Goal: Task Accomplishment & Management: Manage account settings

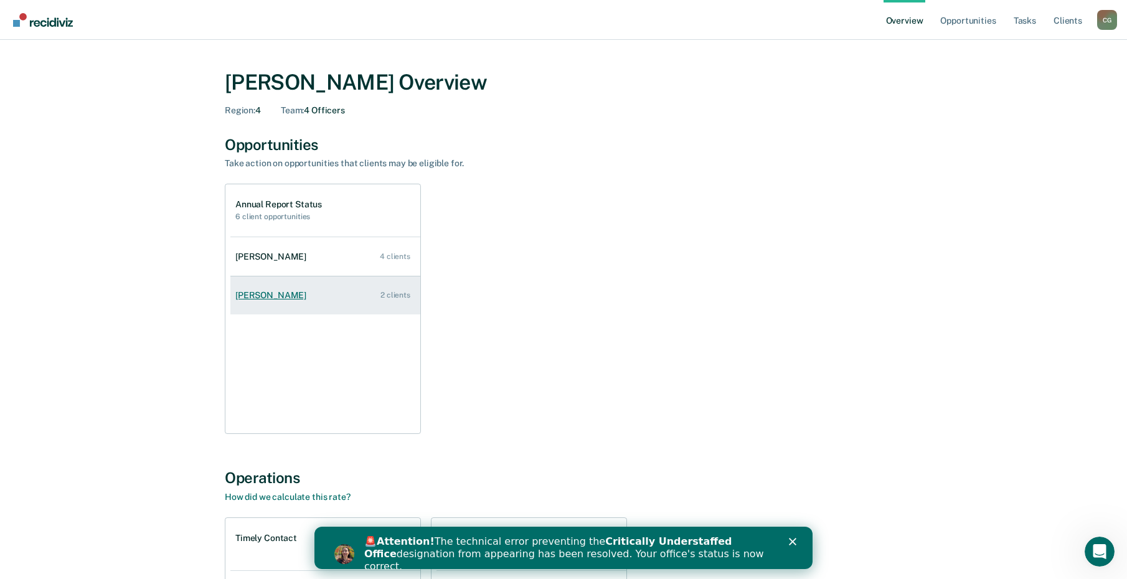
click at [258, 293] on div "[PERSON_NAME]" at bounding box center [273, 295] width 76 height 11
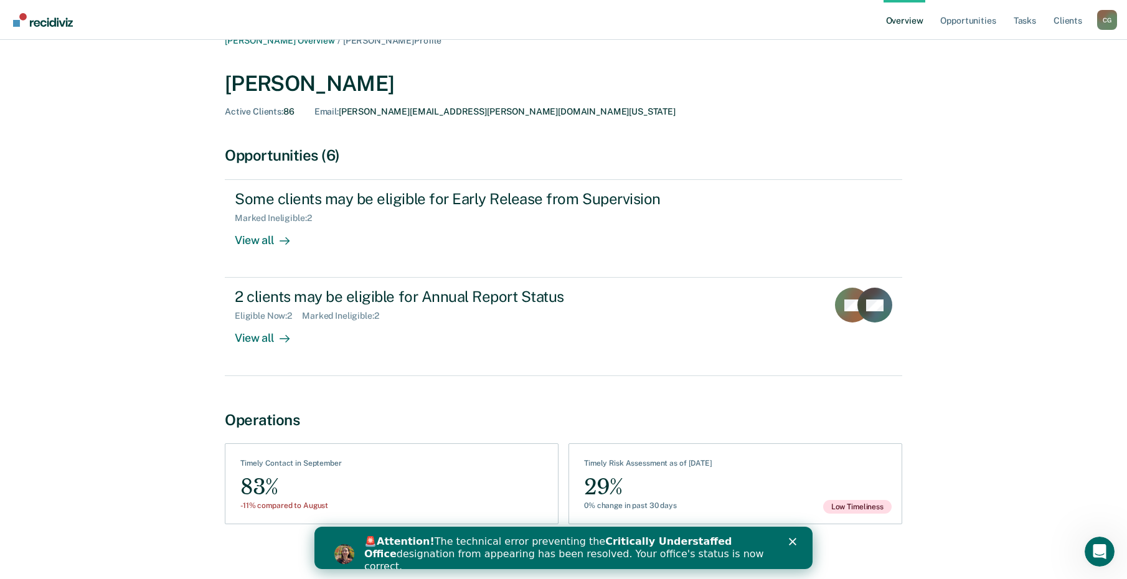
scroll to position [29, 0]
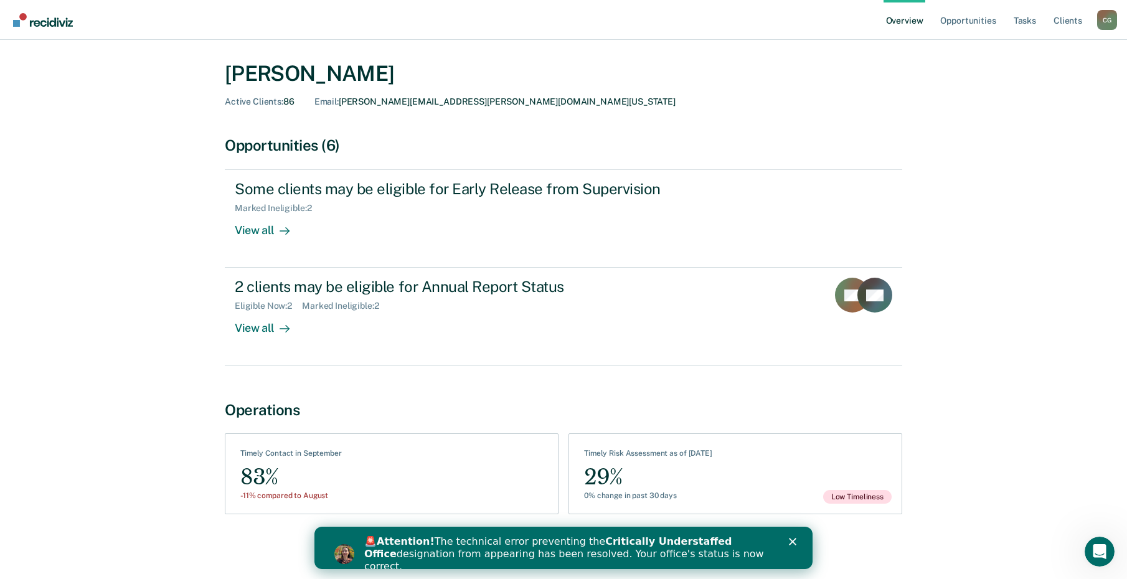
click at [797, 542] on div "Close" at bounding box center [795, 541] width 12 height 7
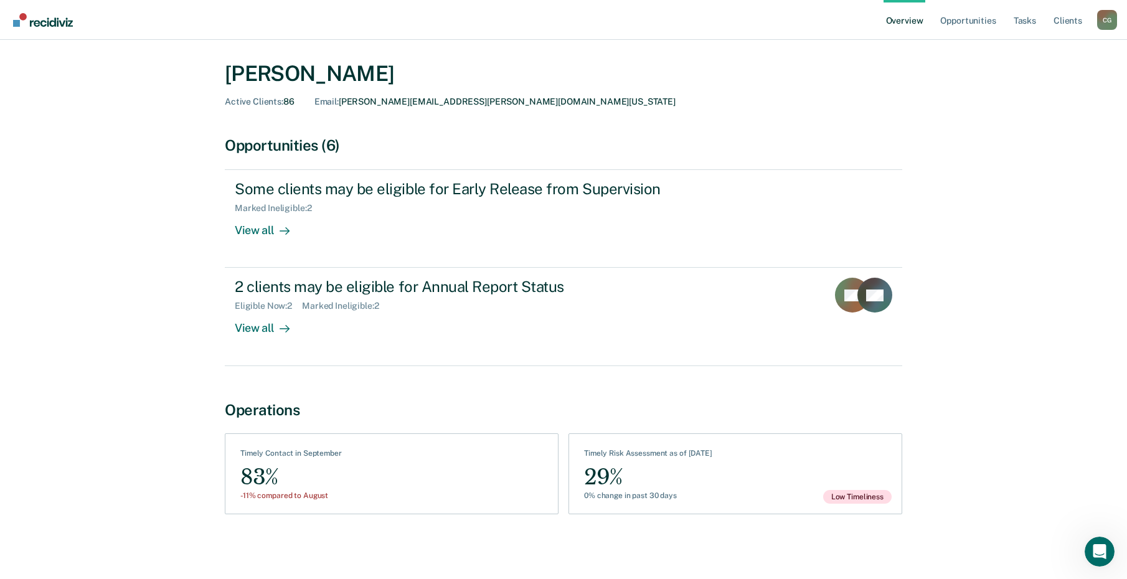
scroll to position [0, 0]
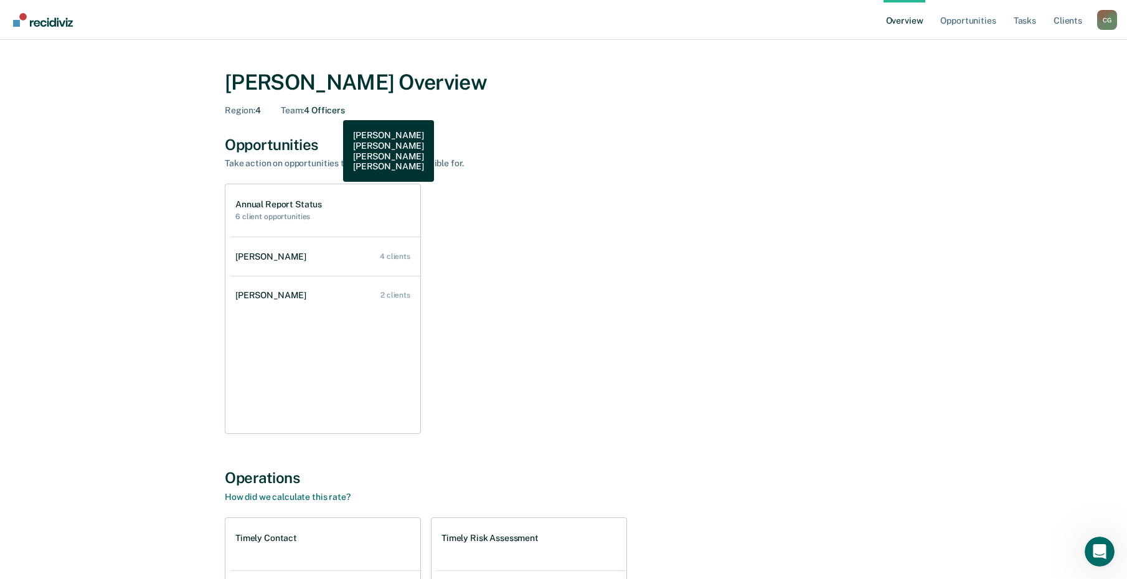
click at [334, 111] on div "Team : 4 Officers" at bounding box center [313, 110] width 64 height 11
click at [266, 179] on div "Opportunities Take action on opportunities that clients may be eligible for. An…" at bounding box center [563, 285] width 677 height 299
click at [272, 210] on div "Annual Report Status 6 client opportunities" at bounding box center [278, 210] width 87 height 22
click at [1023, 19] on link "Tasks" at bounding box center [1024, 20] width 27 height 40
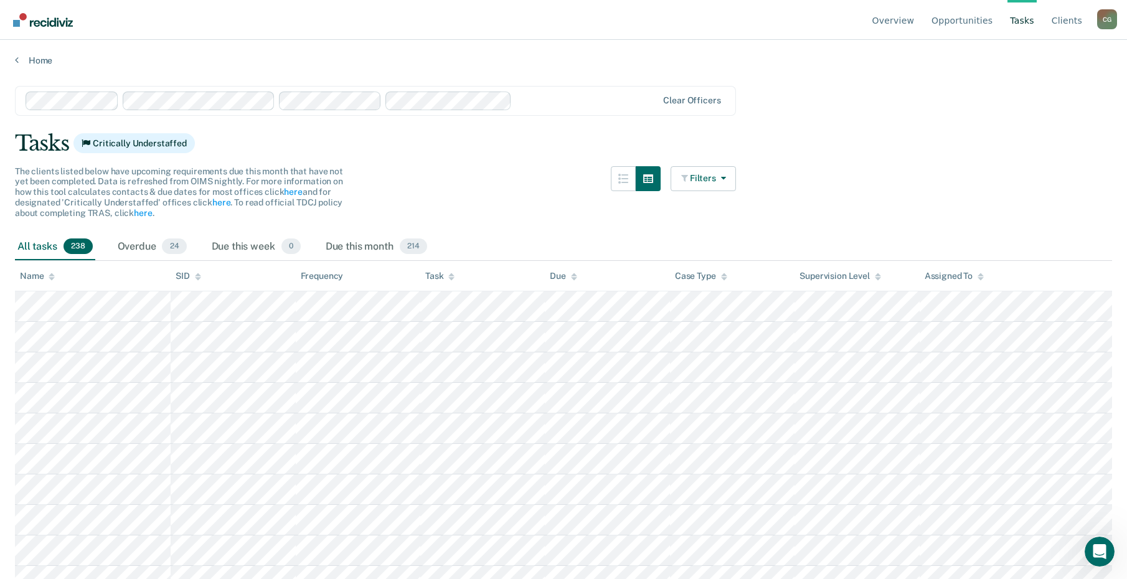
click at [902, 14] on link "Overview" at bounding box center [893, 20] width 47 height 40
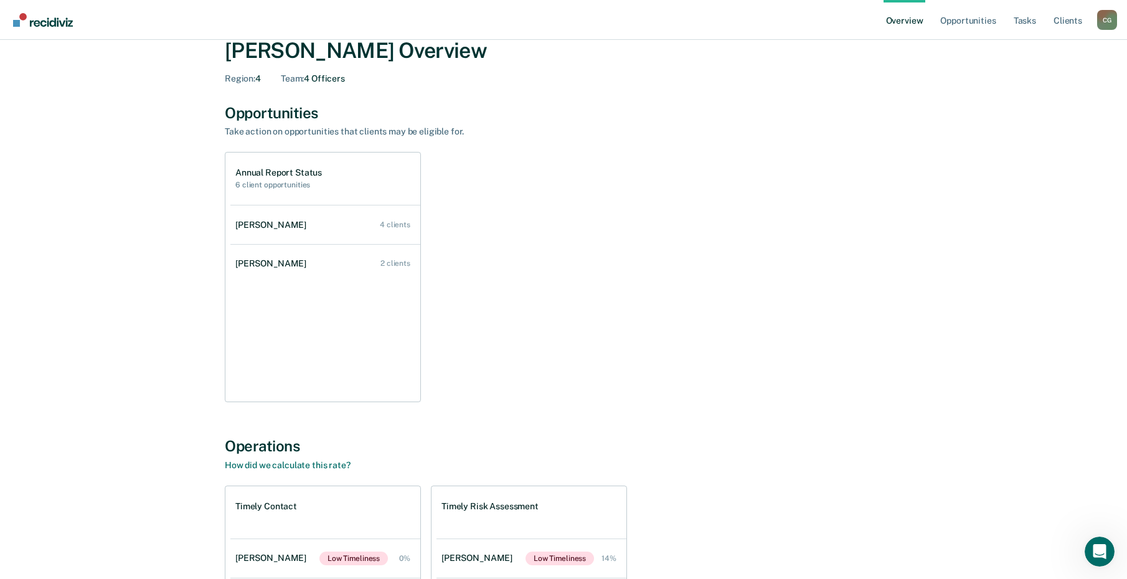
scroll to position [62, 0]
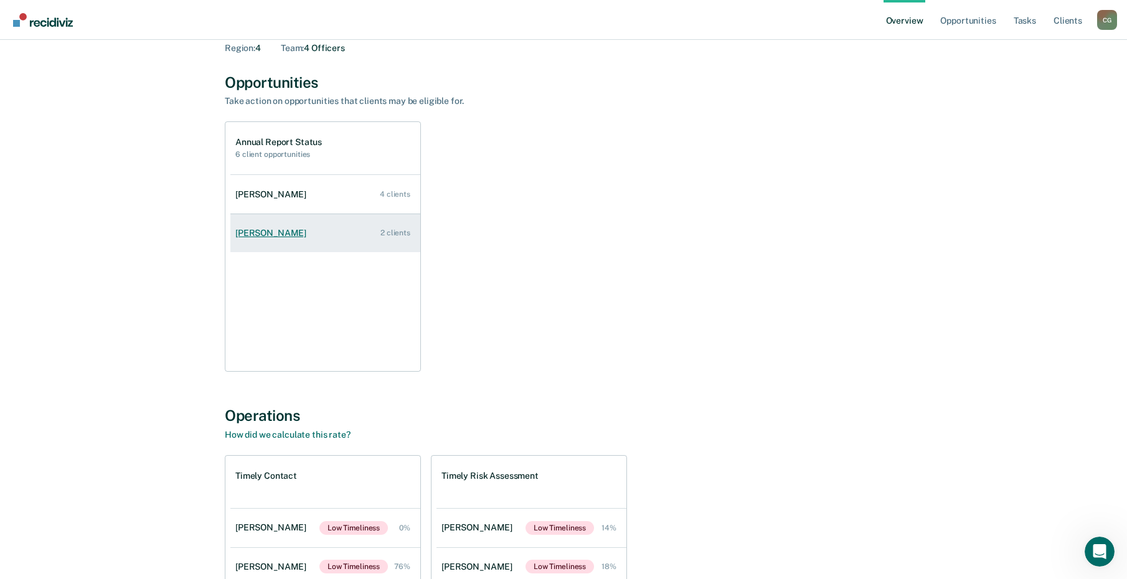
click at [272, 233] on div "[PERSON_NAME]" at bounding box center [273, 233] width 76 height 11
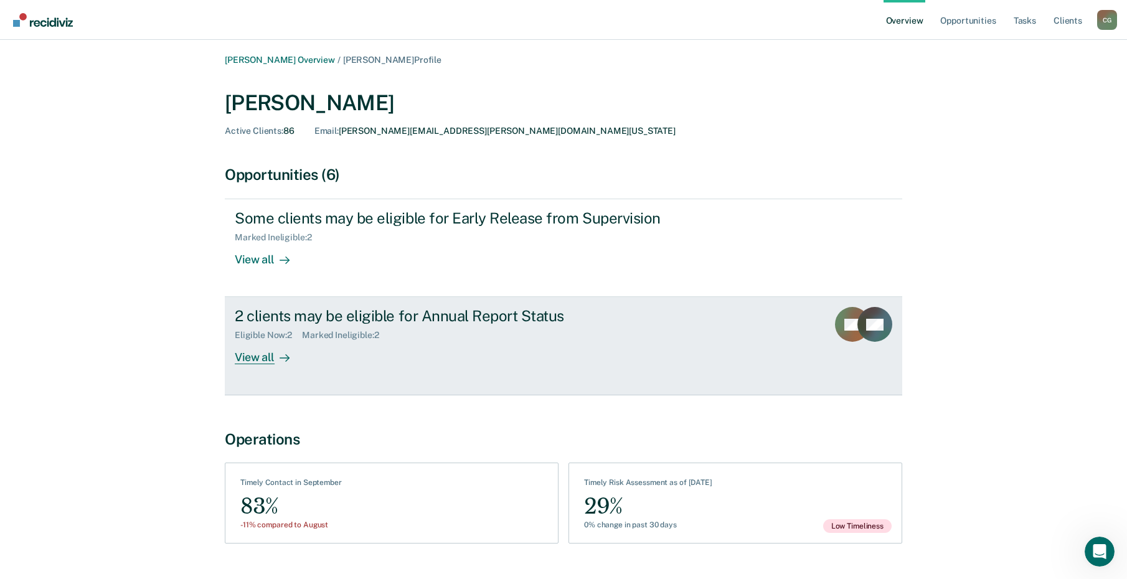
click at [256, 351] on div "View all" at bounding box center [270, 353] width 70 height 24
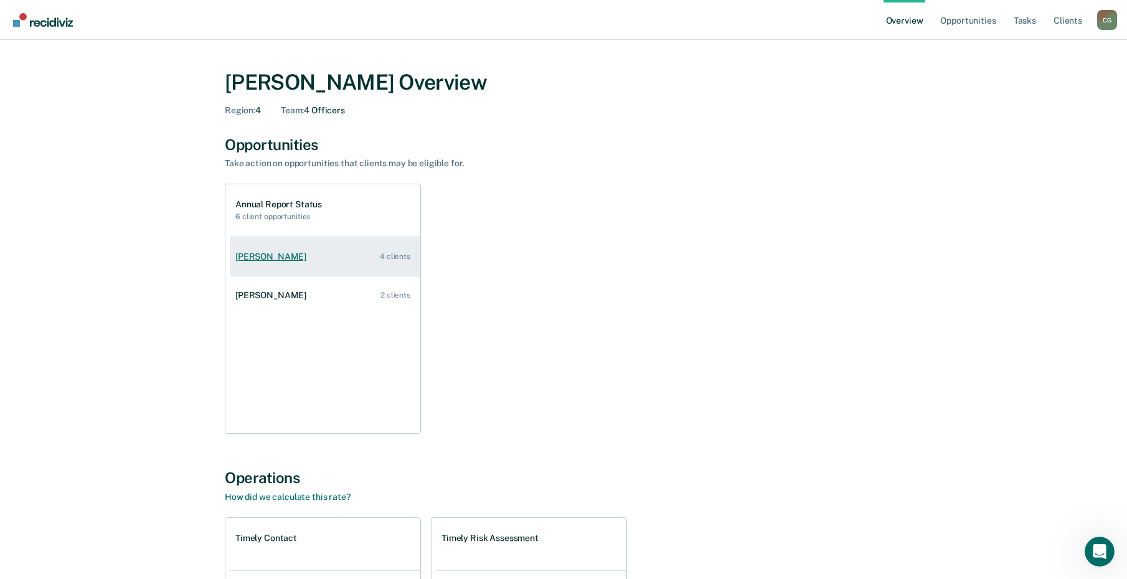
click at [264, 256] on div "[PERSON_NAME]" at bounding box center [273, 257] width 76 height 11
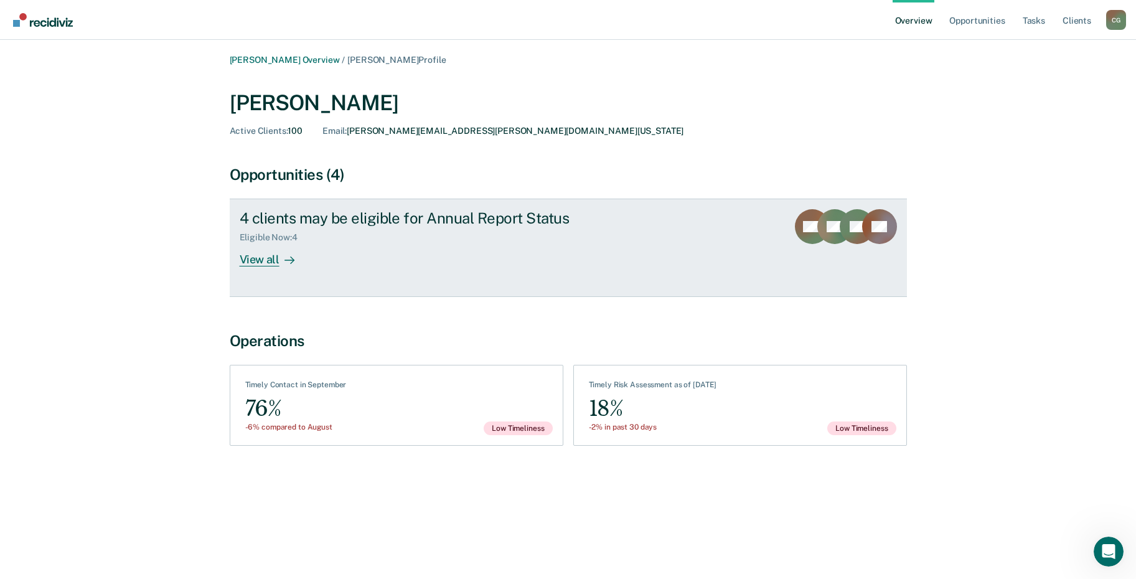
click at [264, 256] on div "View all" at bounding box center [275, 255] width 70 height 24
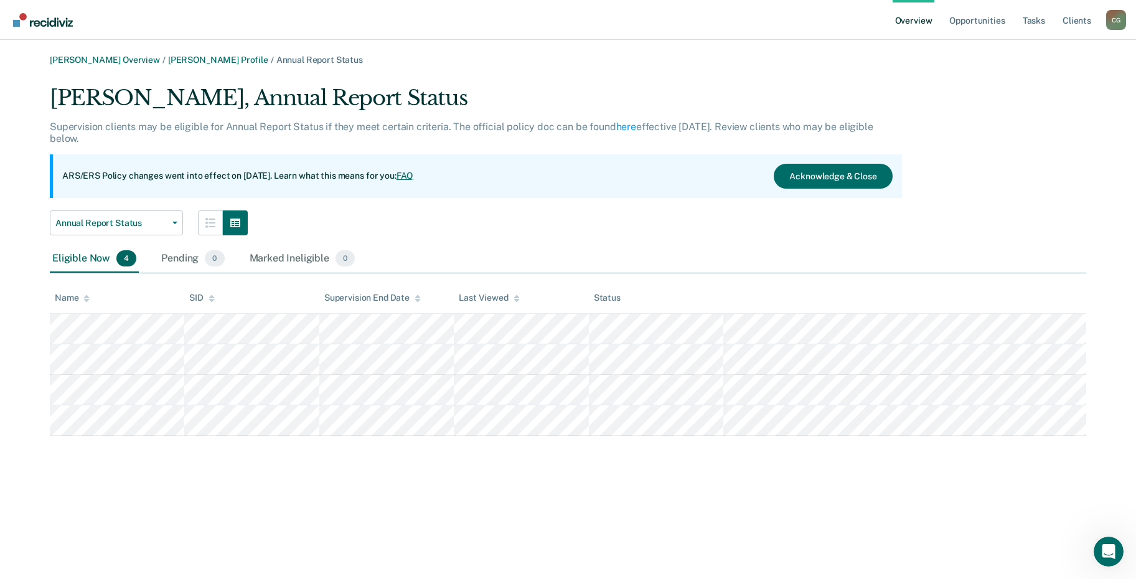
click at [581, 500] on div "[PERSON_NAME] Overview / [PERSON_NAME] Profile / Annual Report Status [PERSON_N…" at bounding box center [568, 297] width 1106 height 484
click at [133, 57] on link "[PERSON_NAME] Overview" at bounding box center [105, 60] width 110 height 11
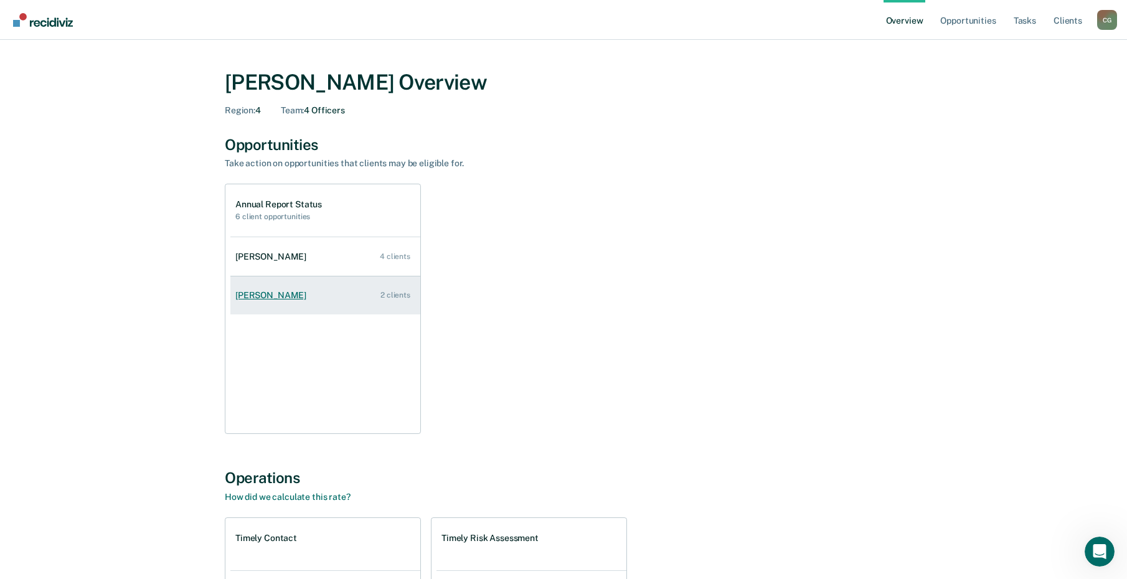
click at [276, 280] on link "[PERSON_NAME] 2 clients" at bounding box center [325, 295] width 190 height 35
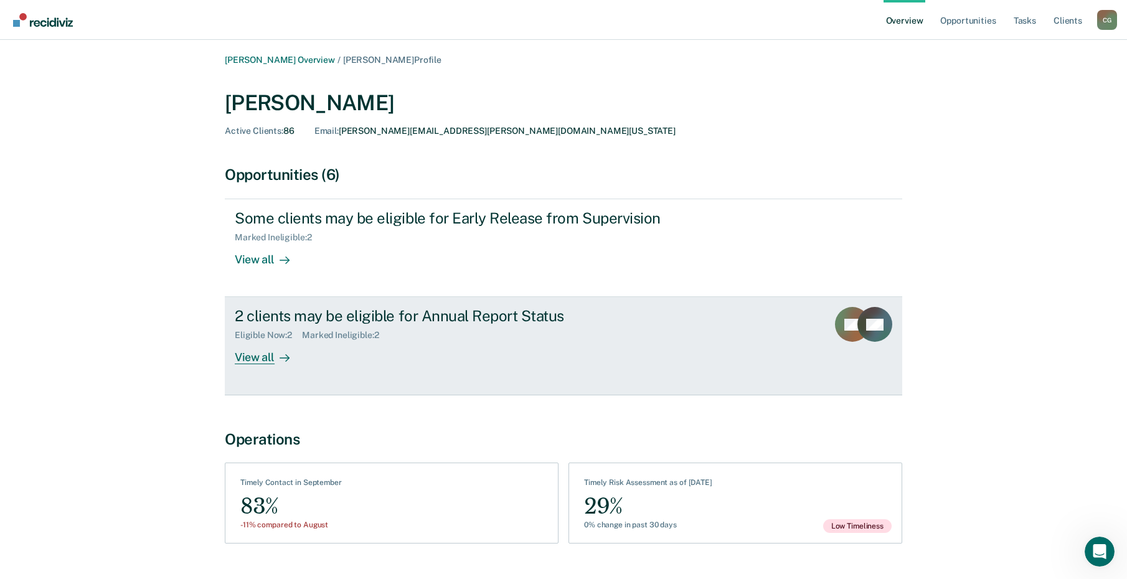
click at [253, 362] on div "View all" at bounding box center [270, 353] width 70 height 24
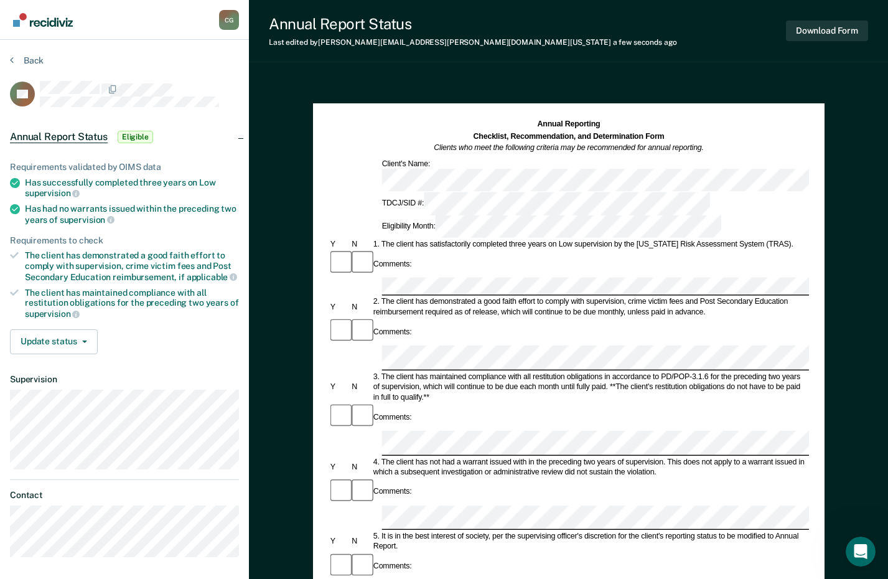
click at [428, 371] on div "3. The client has maintained compliance with all restitution obligations in acc…" at bounding box center [591, 386] width 438 height 31
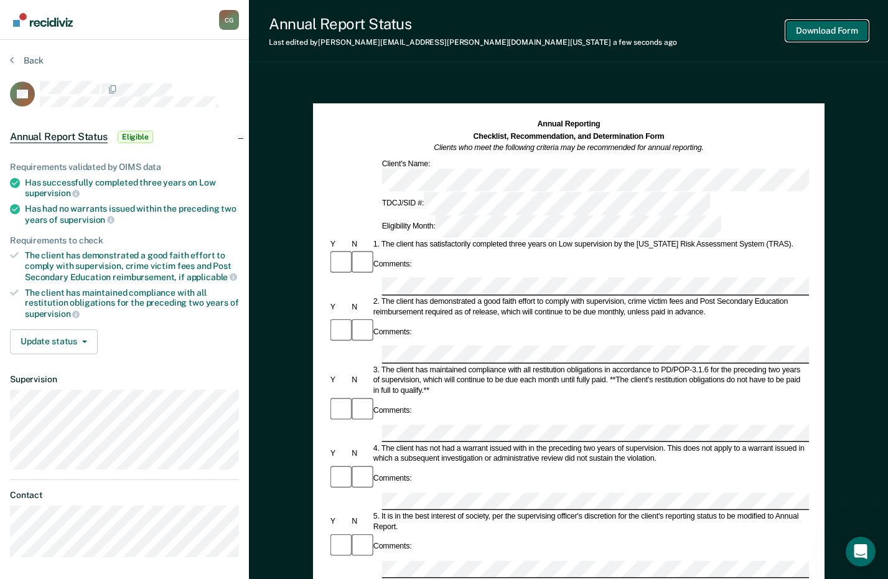
click at [820, 29] on button "Download Form" at bounding box center [827, 31] width 82 height 21
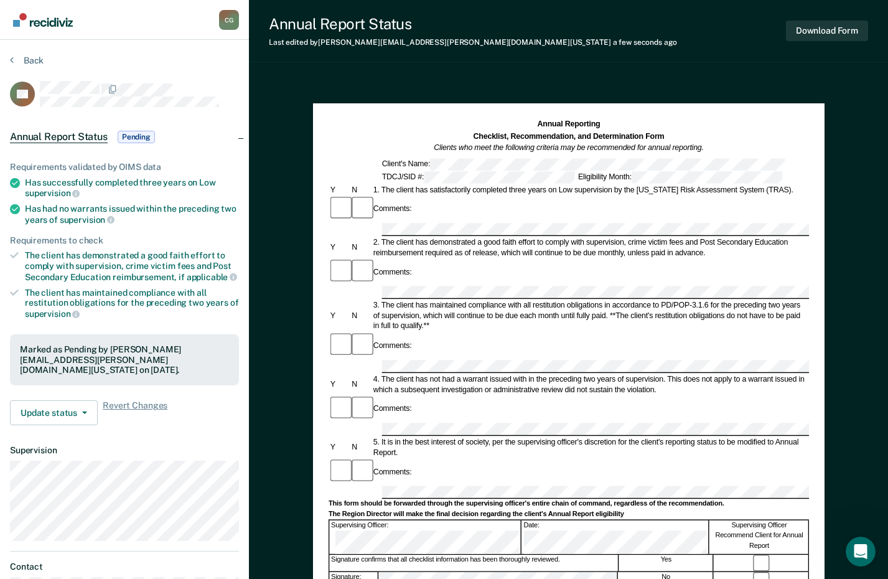
click at [134, 136] on span "Pending" at bounding box center [136, 137] width 37 height 12
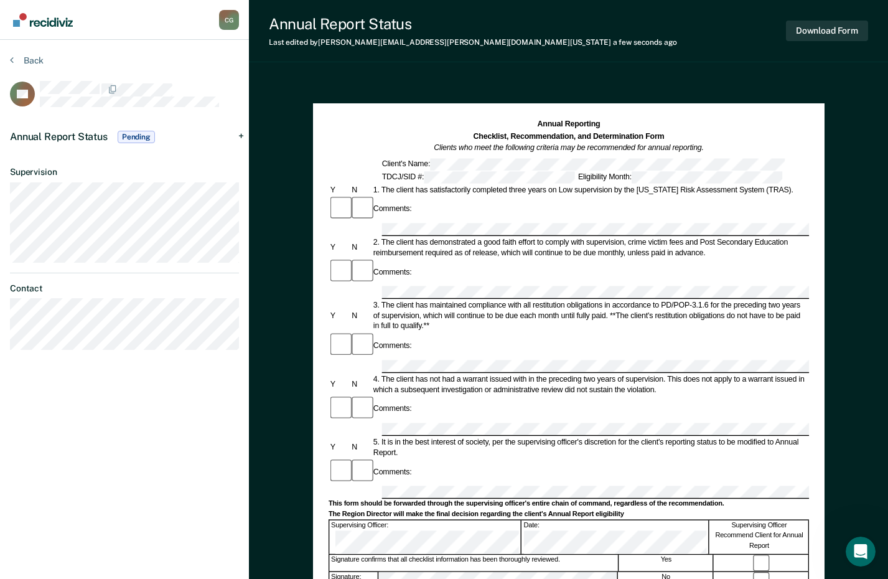
click at [31, 68] on div "Back" at bounding box center [124, 68] width 229 height 26
click at [34, 57] on button "Back" at bounding box center [27, 60] width 34 height 11
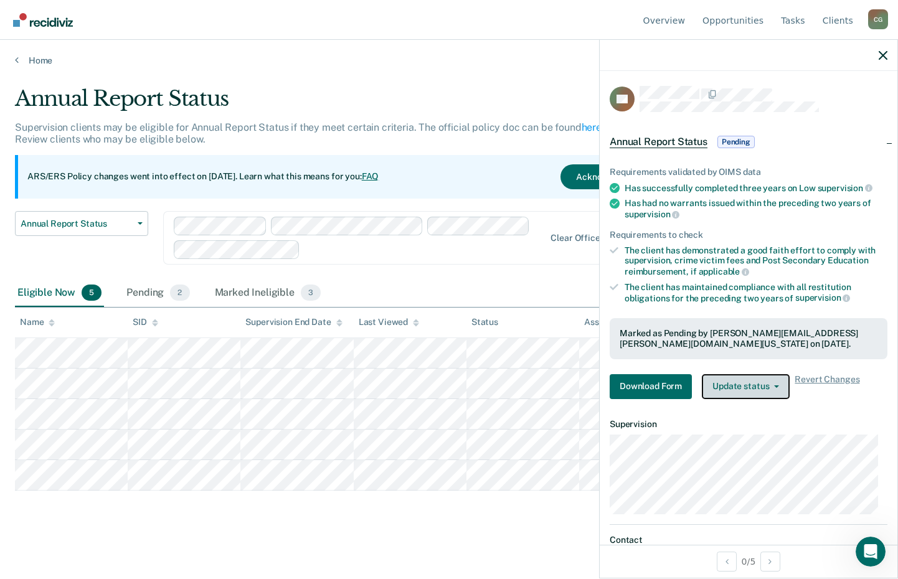
click at [769, 385] on span "button" at bounding box center [774, 386] width 10 height 2
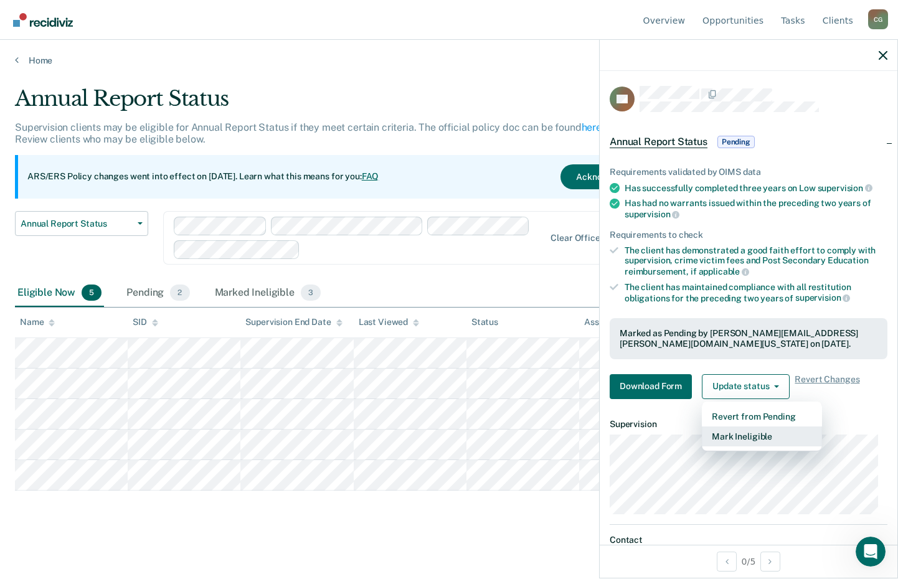
click at [754, 431] on button "Mark Ineligible" at bounding box center [762, 436] width 120 height 20
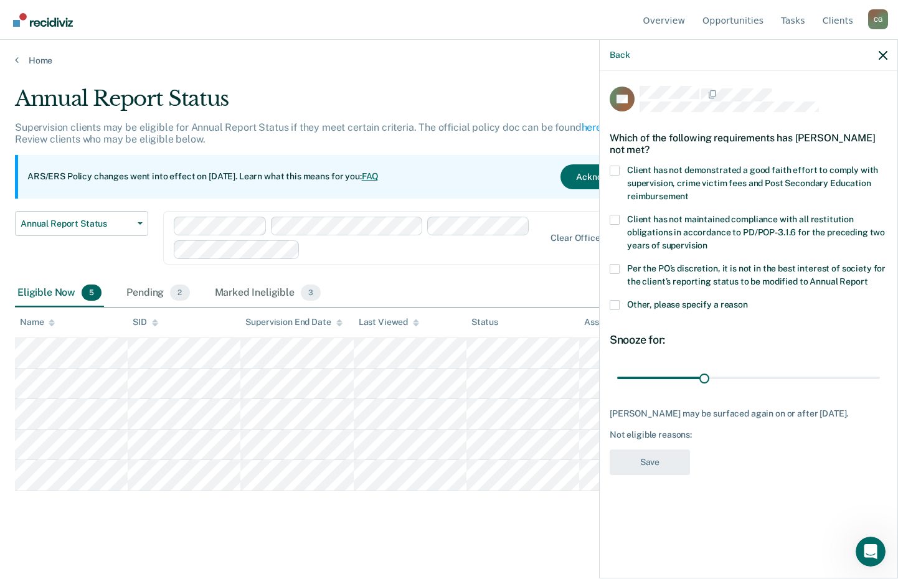
click at [639, 476] on div "RS Which of the following requirements has [PERSON_NAME] not met? Client has no…" at bounding box center [748, 284] width 278 height 397
click at [886, 60] on div "Back" at bounding box center [748, 55] width 298 height 31
click at [878, 44] on div "Back" at bounding box center [748, 55] width 298 height 31
click at [884, 59] on icon "button" at bounding box center [882, 55] width 9 height 9
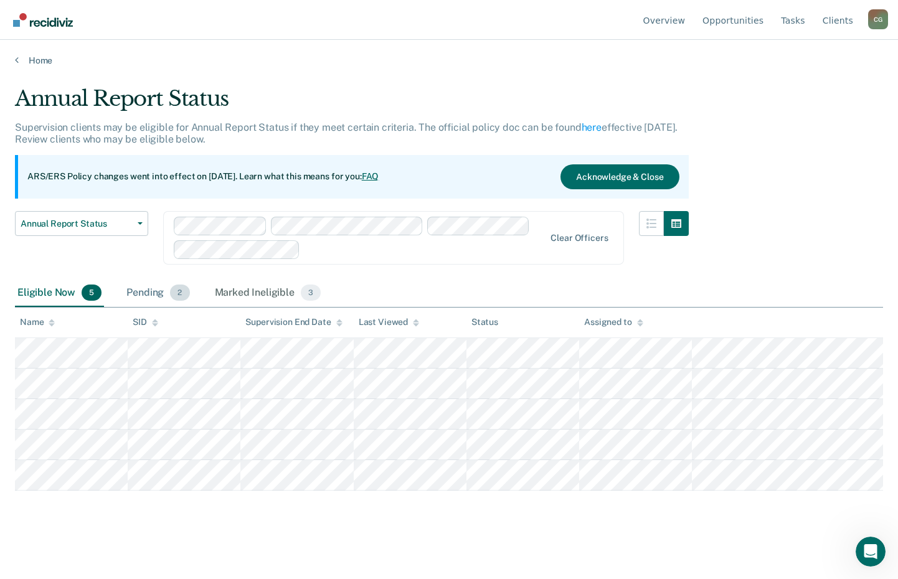
click at [178, 289] on span "2" at bounding box center [179, 292] width 19 height 16
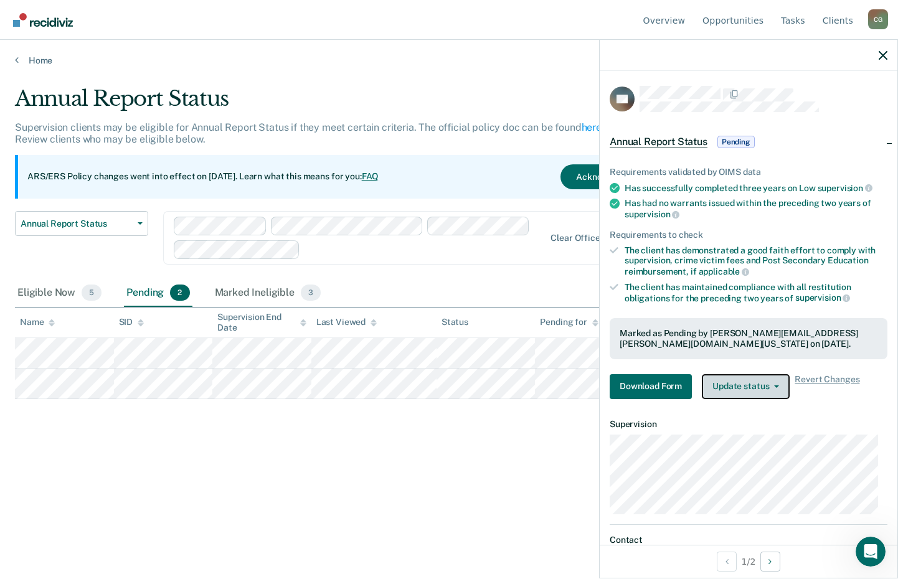
click at [763, 394] on button "Update status" at bounding box center [746, 386] width 88 height 25
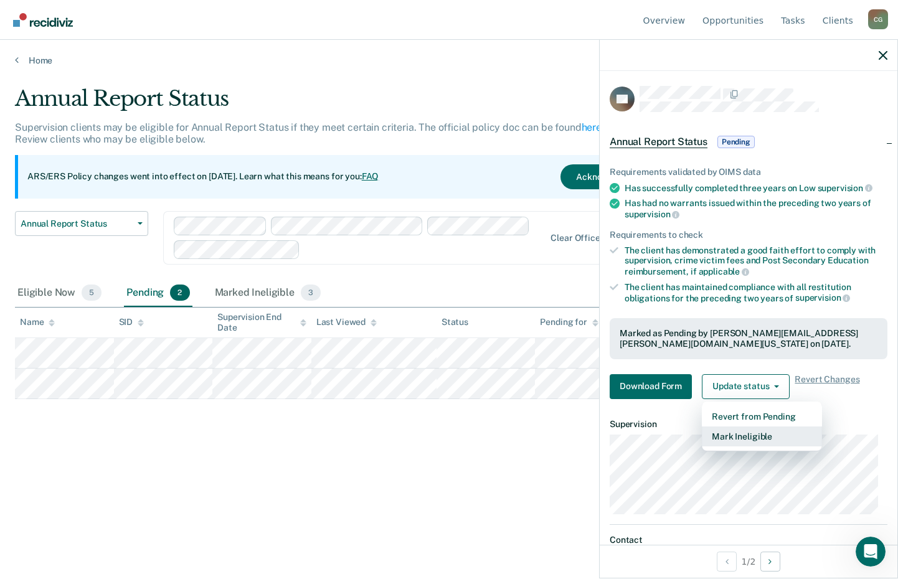
click at [767, 435] on button "Mark Ineligible" at bounding box center [762, 436] width 120 height 20
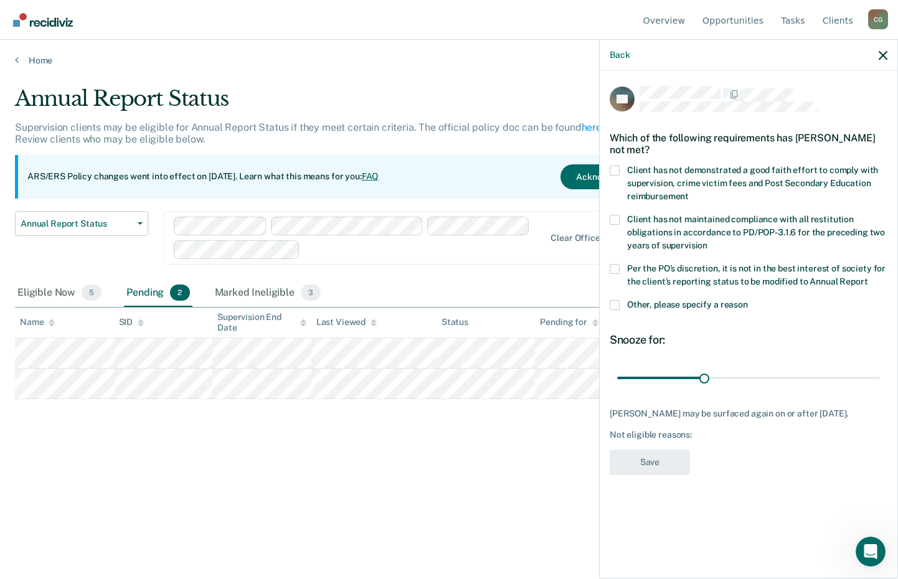
click at [548, 465] on div "Annual Report Status Supervision clients may be eligible for Annual Report Stat…" at bounding box center [449, 286] width 868 height 400
click at [881, 59] on icon "button" at bounding box center [882, 55] width 9 height 9
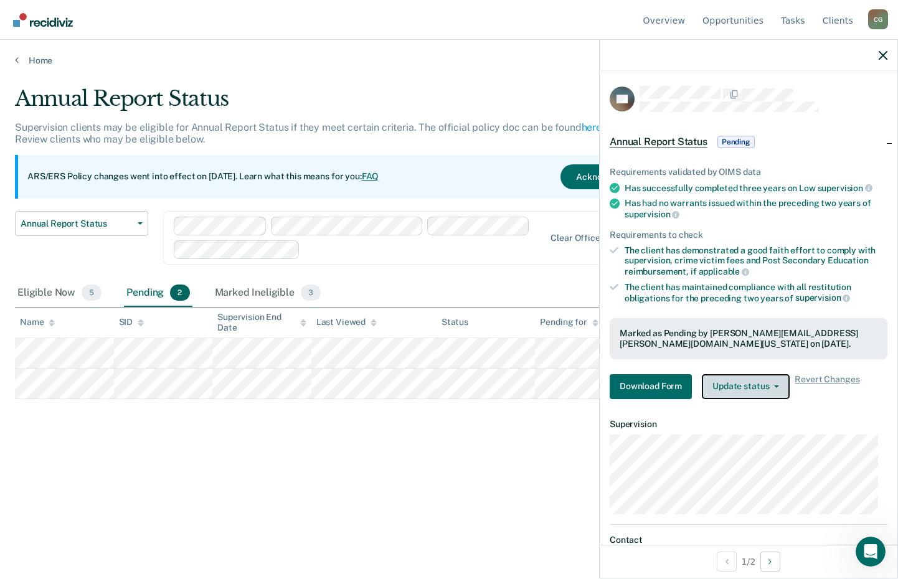
click at [771, 388] on button "Update status" at bounding box center [746, 386] width 88 height 25
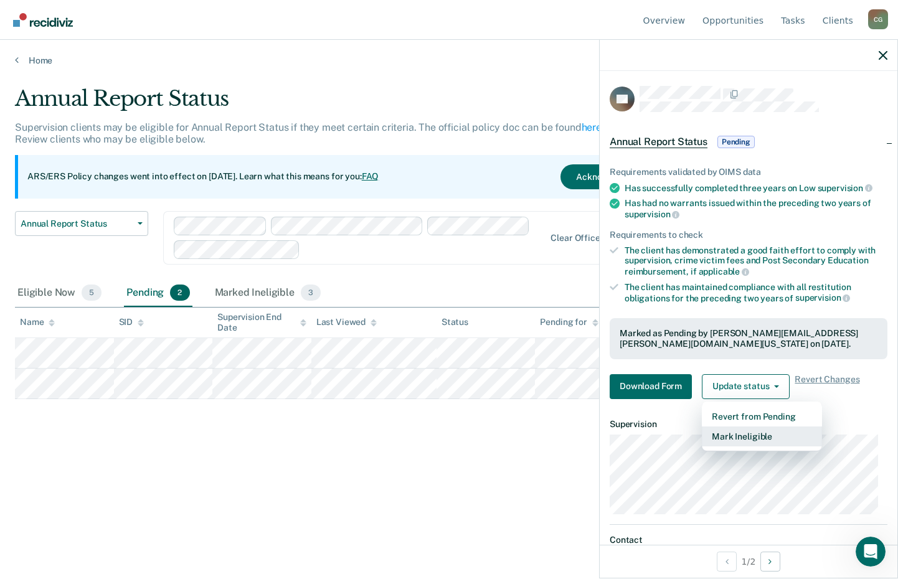
click at [744, 439] on button "Mark Ineligible" at bounding box center [762, 436] width 120 height 20
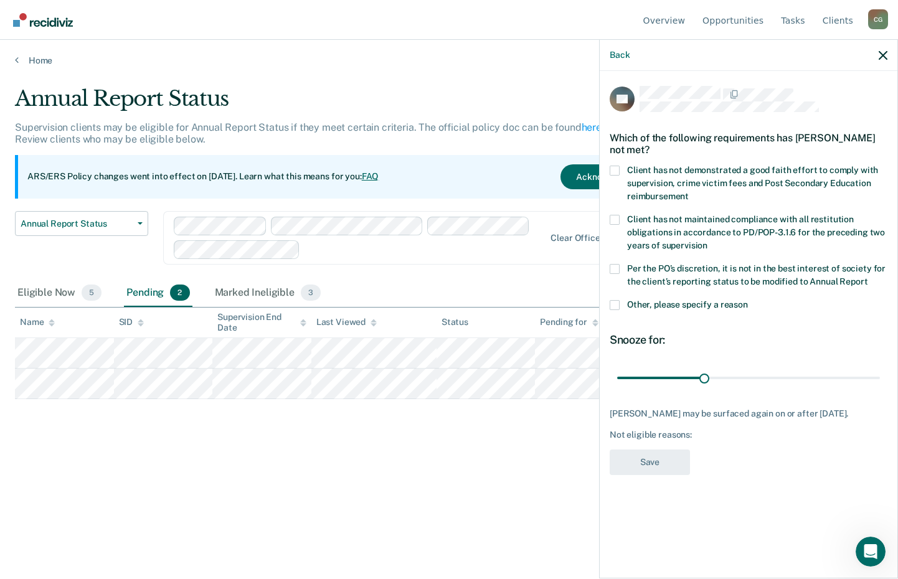
click at [654, 444] on div "JM Which of the following requirements has [PERSON_NAME] not met? Client has no…" at bounding box center [748, 284] width 278 height 397
click at [620, 171] on label "Client has not demonstrated a good faith effort to comply with supervision, cri…" at bounding box center [748, 185] width 278 height 39
click at [689, 192] on input "Client has not demonstrated a good faith effort to comply with supervision, cri…" at bounding box center [689, 192] width 0 height 0
click at [647, 469] on button "Save" at bounding box center [649, 462] width 80 height 26
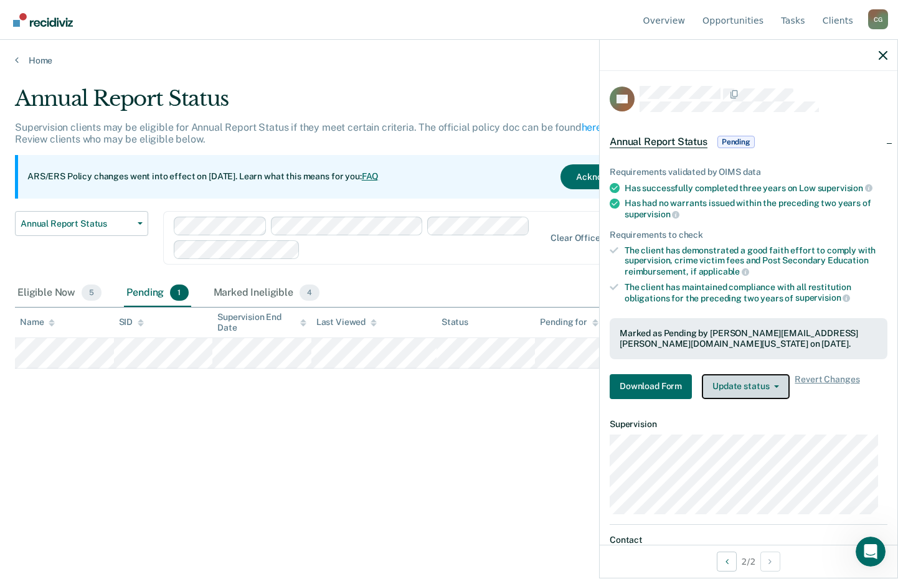
click at [764, 385] on button "Update status" at bounding box center [746, 386] width 88 height 25
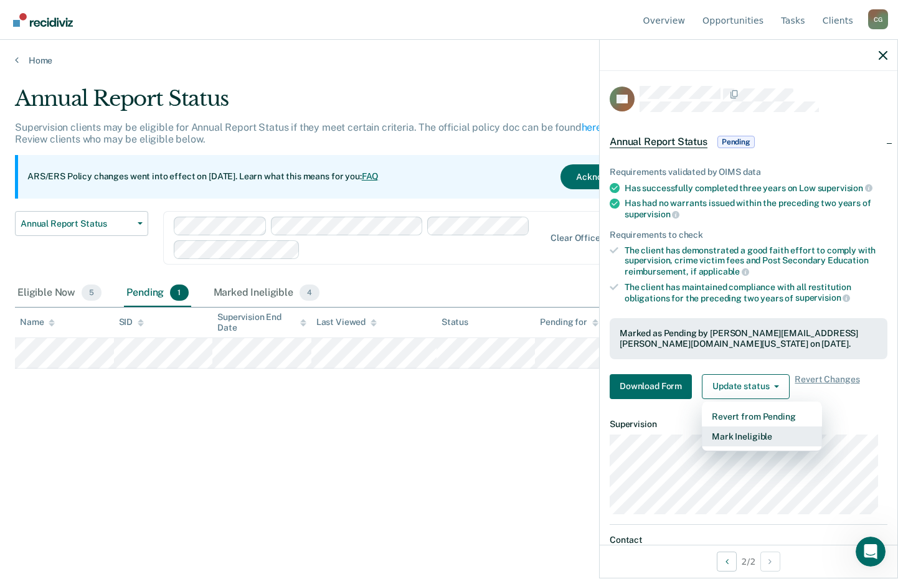
click at [758, 437] on button "Mark Ineligible" at bounding box center [762, 436] width 120 height 20
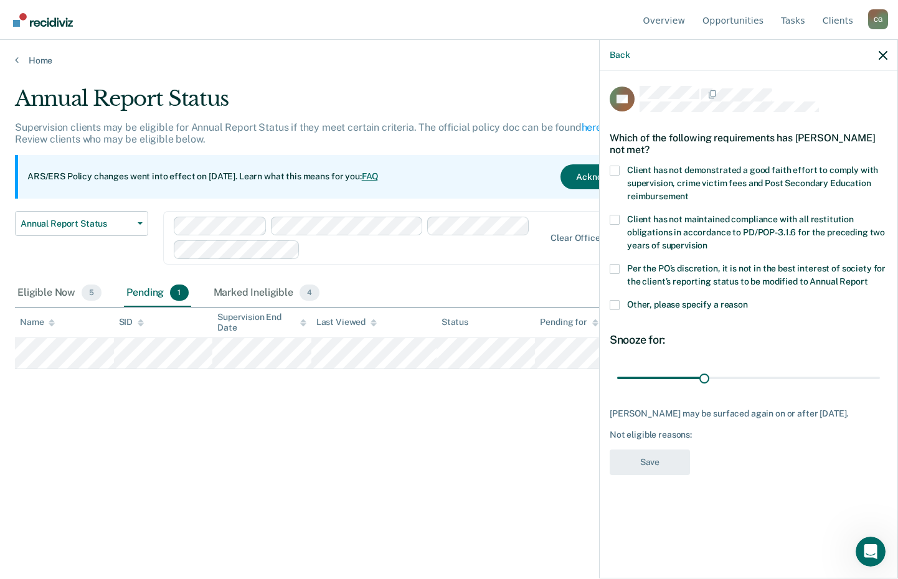
click at [617, 270] on span at bounding box center [614, 269] width 10 height 10
click at [867, 277] on input "Per the PO’s discretion, it is not in the best interest of society for the clie…" at bounding box center [867, 277] width 0 height 0
click at [657, 454] on button "Save" at bounding box center [649, 462] width 80 height 26
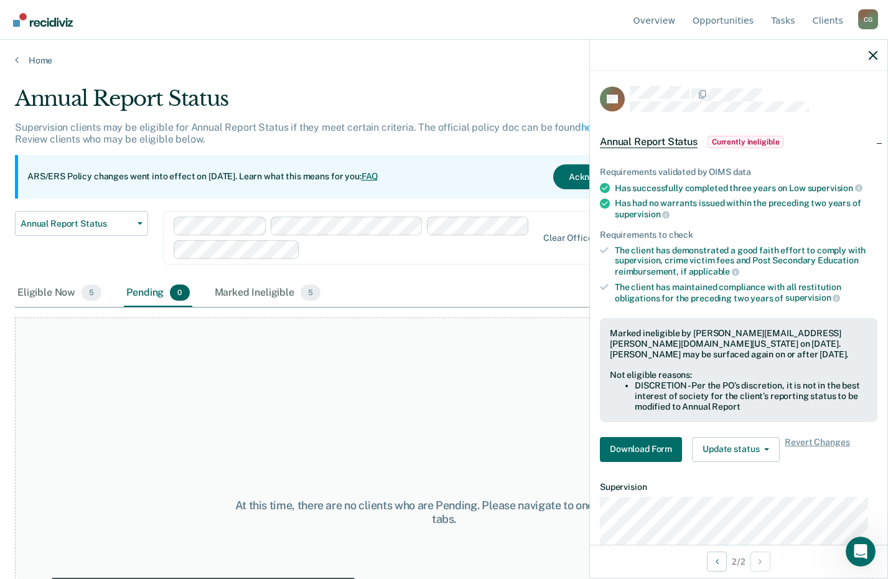
click at [369, 443] on div "At this time, there are no clients who are Pending. Please navigate to one of t…" at bounding box center [444, 512] width 858 height 390
click at [44, 57] on link "Home" at bounding box center [444, 60] width 858 height 11
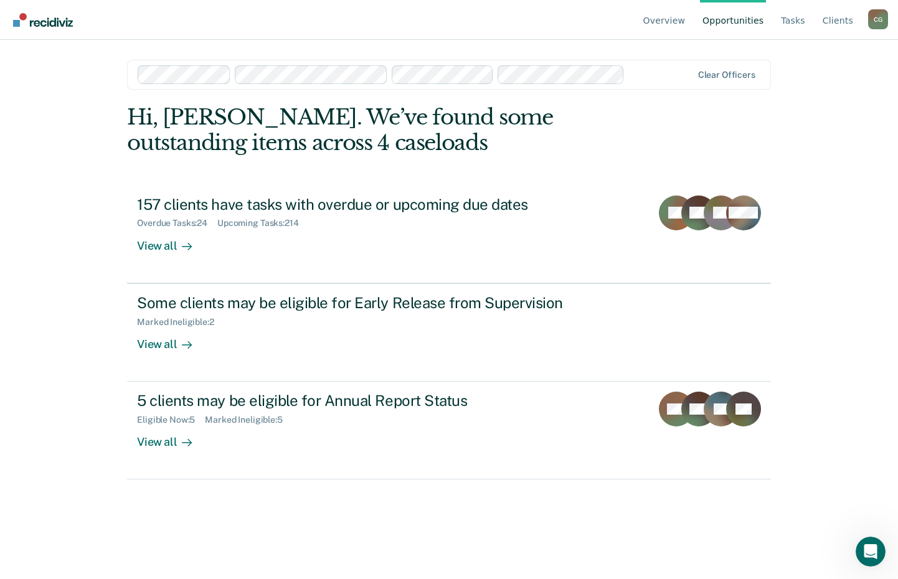
click at [40, 22] on img "Go to Recidiviz Home" at bounding box center [43, 20] width 60 height 14
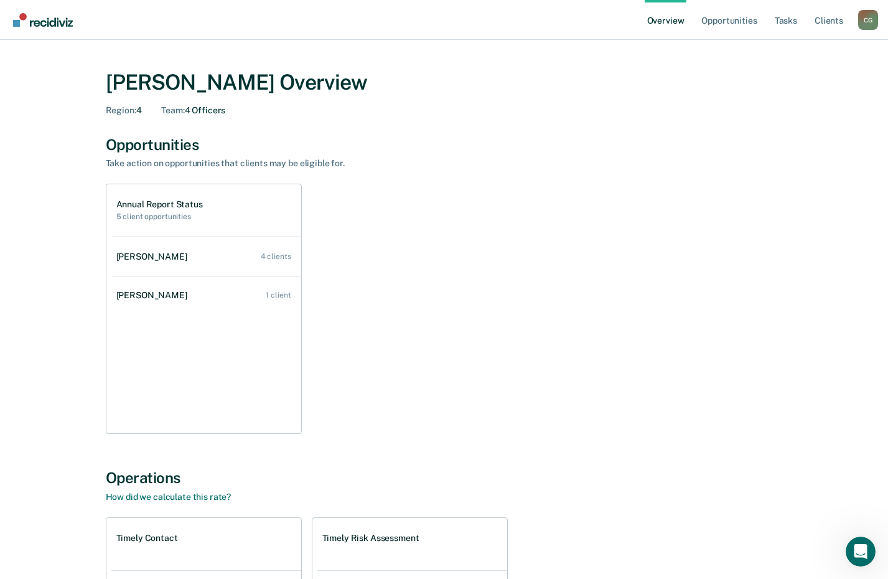
click at [520, 345] on div "Annual Report Status 5 client opportunities [PERSON_NAME] 4 clients [PERSON_NAM…" at bounding box center [444, 309] width 677 height 250
click at [142, 289] on link "[PERSON_NAME] 1 client" at bounding box center [206, 295] width 190 height 35
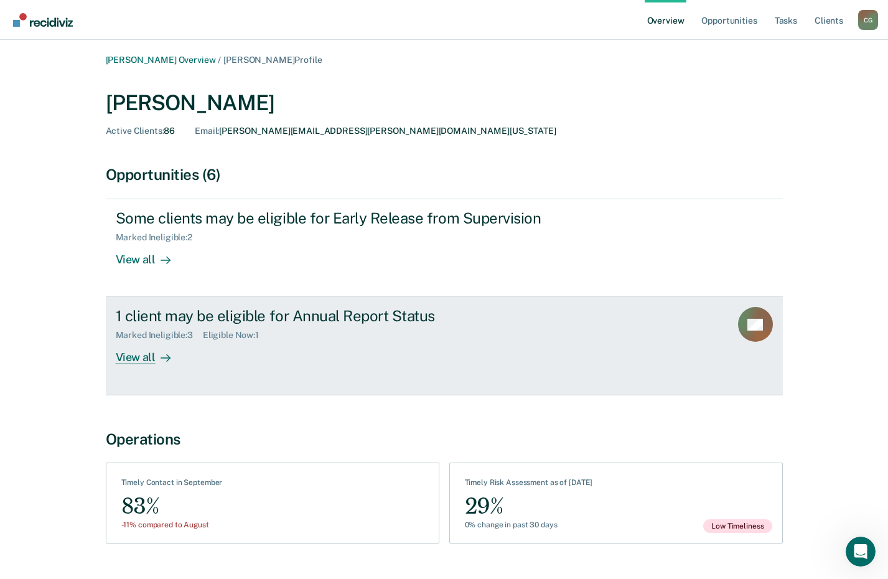
click at [136, 372] on link "1 client may be eligible for Annual Report Status Marked Ineligible : 3 Eligibl…" at bounding box center [444, 346] width 677 height 98
